Goal: Use online tool/utility: Utilize a website feature to perform a specific function

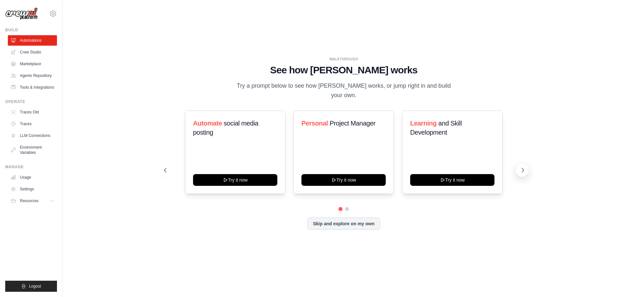
click at [522, 167] on icon at bounding box center [523, 170] width 7 height 7
click at [521, 170] on button at bounding box center [522, 169] width 13 height 13
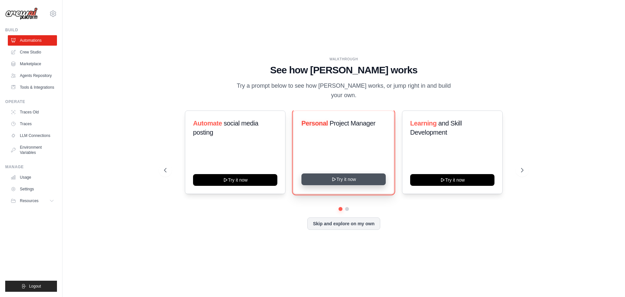
click at [327, 179] on button "Try it now" at bounding box center [343, 179] width 84 height 12
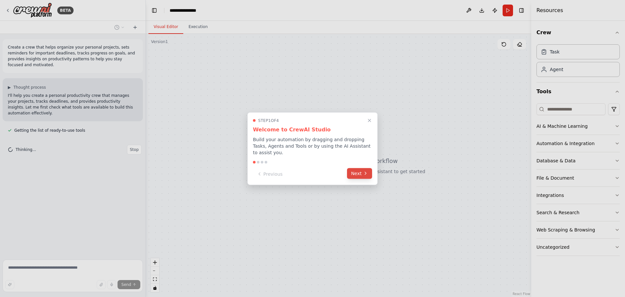
click at [365, 168] on button "Next" at bounding box center [359, 173] width 25 height 11
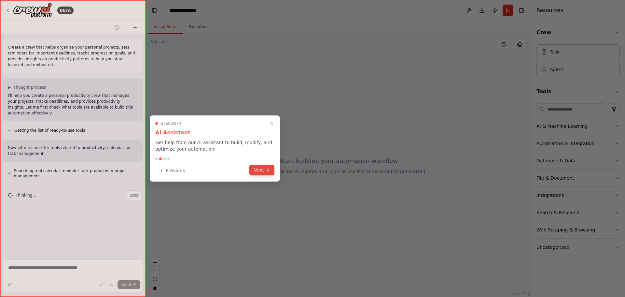
click at [251, 172] on button "Next" at bounding box center [261, 169] width 25 height 11
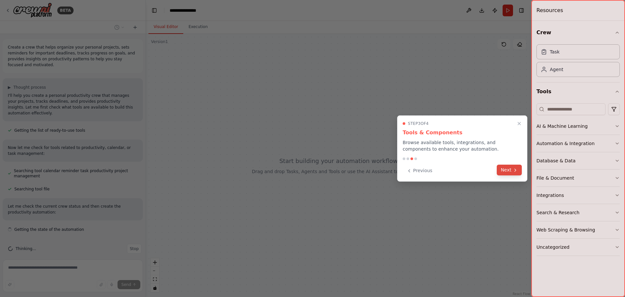
click at [508, 166] on button "Next" at bounding box center [509, 169] width 25 height 11
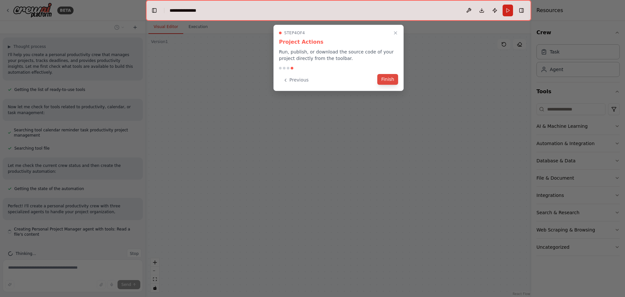
scroll to position [47, 0]
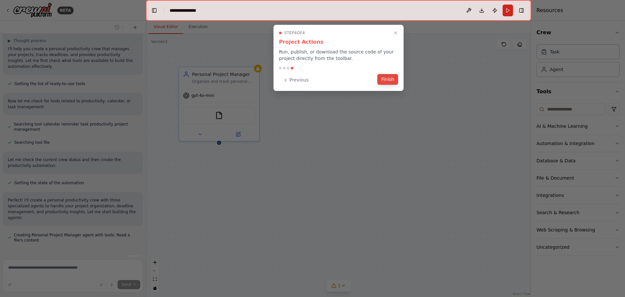
click at [395, 79] on button "Finish" at bounding box center [387, 79] width 21 height 11
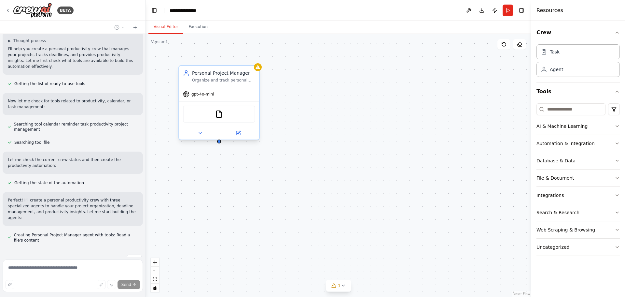
click at [205, 94] on span "gpt-4o-mini" at bounding box center [202, 93] width 23 height 5
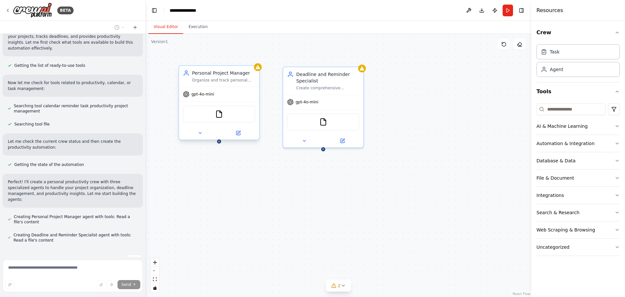
click at [229, 86] on div "Personal Project Manager Organize and track personal projects, breaking them do…" at bounding box center [219, 76] width 80 height 21
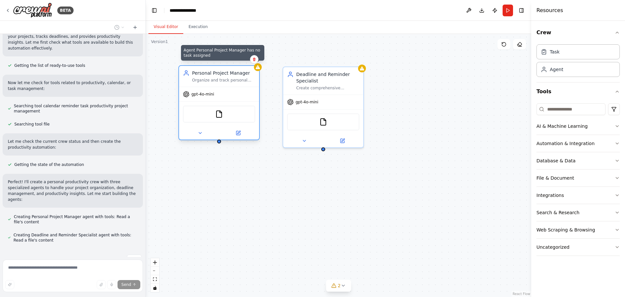
scroll to position [83, 0]
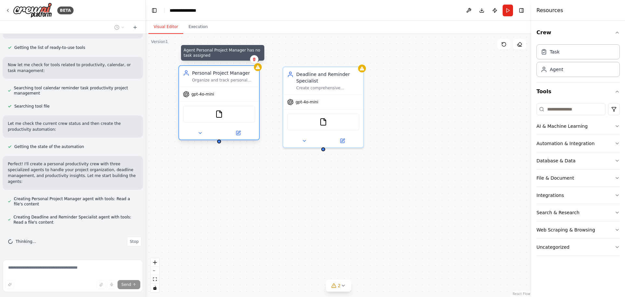
click at [257, 70] on div at bounding box center [258, 67] width 8 height 8
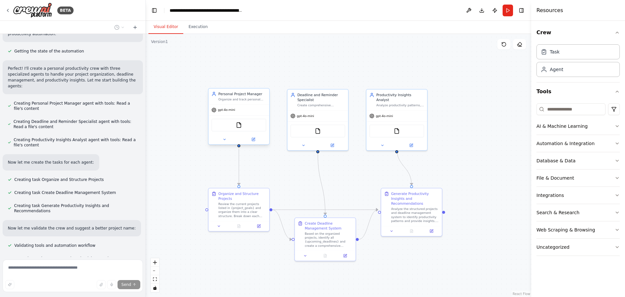
scroll to position [196, 0]
